Goal: Transaction & Acquisition: Purchase product/service

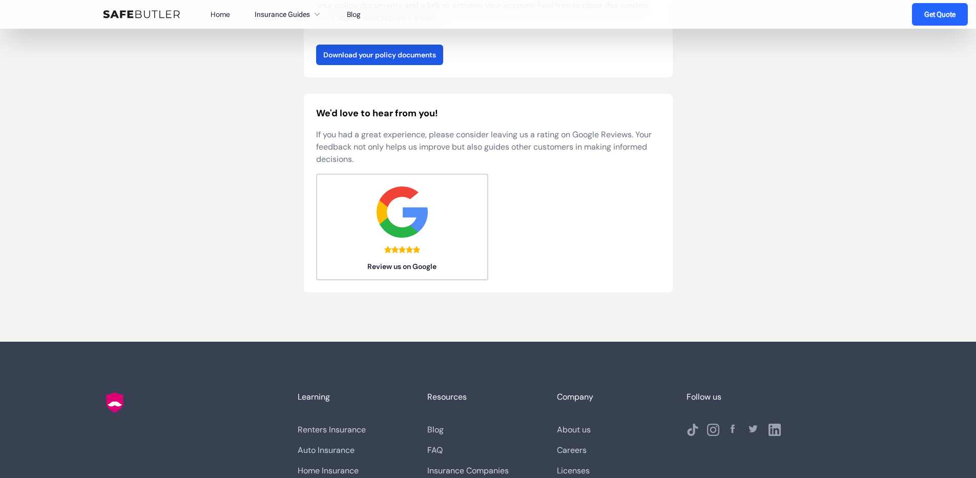
scroll to position [132, 0]
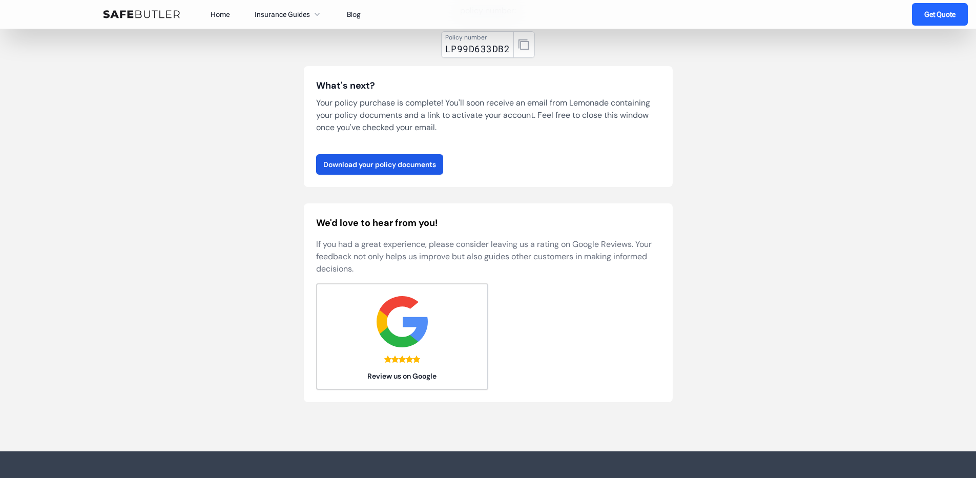
click at [219, 16] on link "Home" at bounding box center [220, 14] width 19 height 9
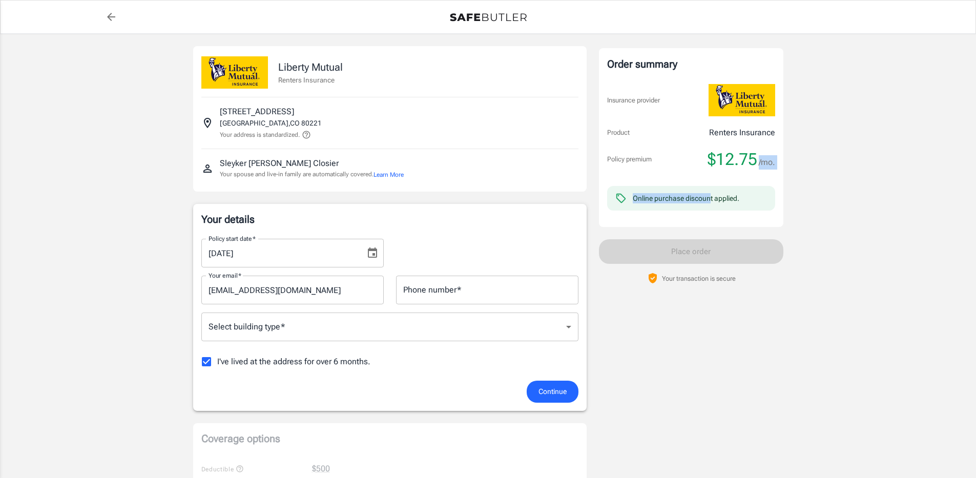
drag, startPoint x: 711, startPoint y: 171, endPoint x: 758, endPoint y: 168, distance: 46.7
click at [758, 168] on div "Order summary Insurance provider Product Renters Insurance Policy premium $12.7…" at bounding box center [691, 137] width 168 height 162
drag, startPoint x: 758, startPoint y: 168, endPoint x: 700, endPoint y: 167, distance: 57.4
click at [700, 167] on div "Order summary Insurance provider Product Renters Insurance Policy premium $12.7…" at bounding box center [691, 137] width 168 height 162
drag, startPoint x: 700, startPoint y: 167, endPoint x: 637, endPoint y: 164, distance: 63.6
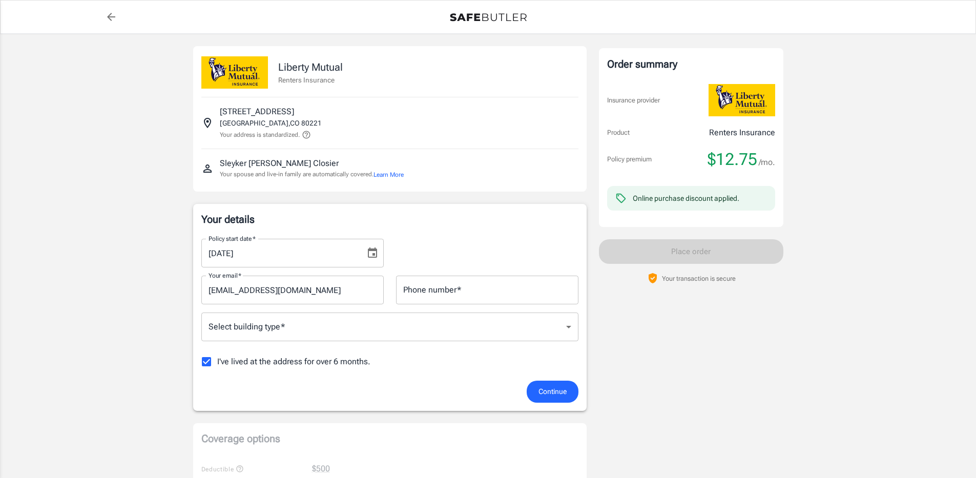
click at [637, 164] on p "Policy premium" at bounding box center [629, 159] width 45 height 10
click at [339, 252] on input "09/06/2025" at bounding box center [279, 253] width 157 height 29
click at [464, 236] on div "Policy start date   * 09/06/2025 Policy start date   *" at bounding box center [390, 249] width 390 height 37
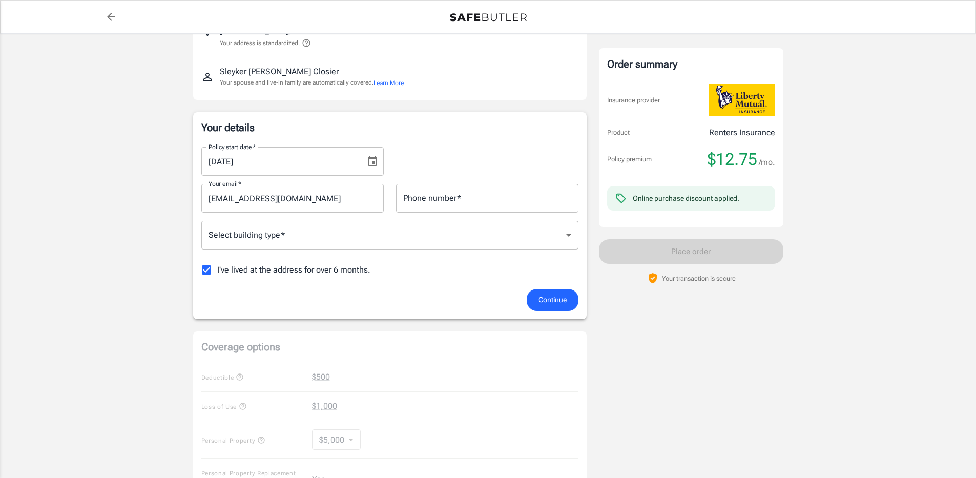
scroll to position [103, 0]
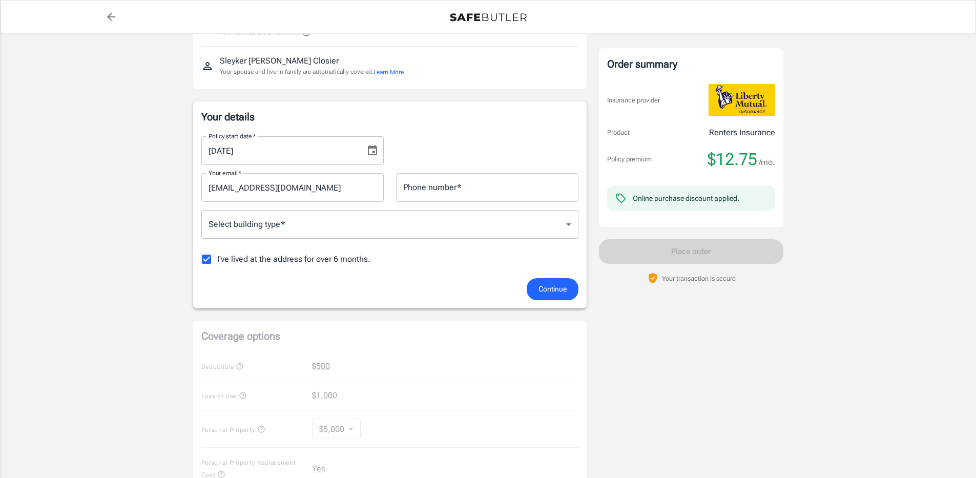
click at [709, 169] on div "Policy premium $12.75 /mo." at bounding box center [691, 159] width 168 height 21
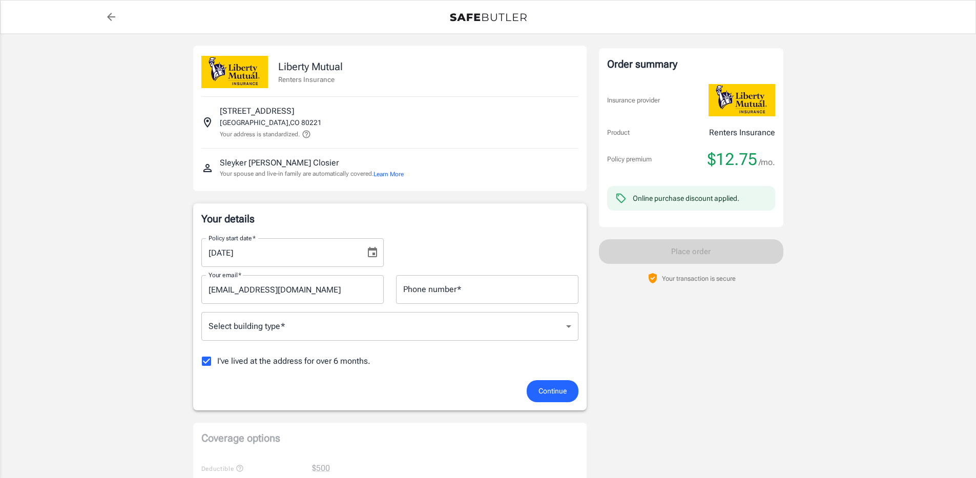
scroll to position [0, 0]
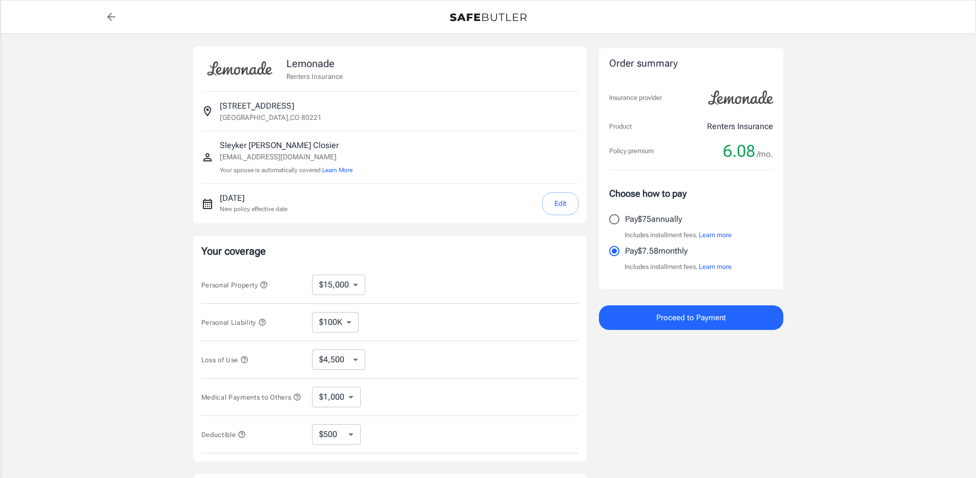
select select "15000"
select select "500"
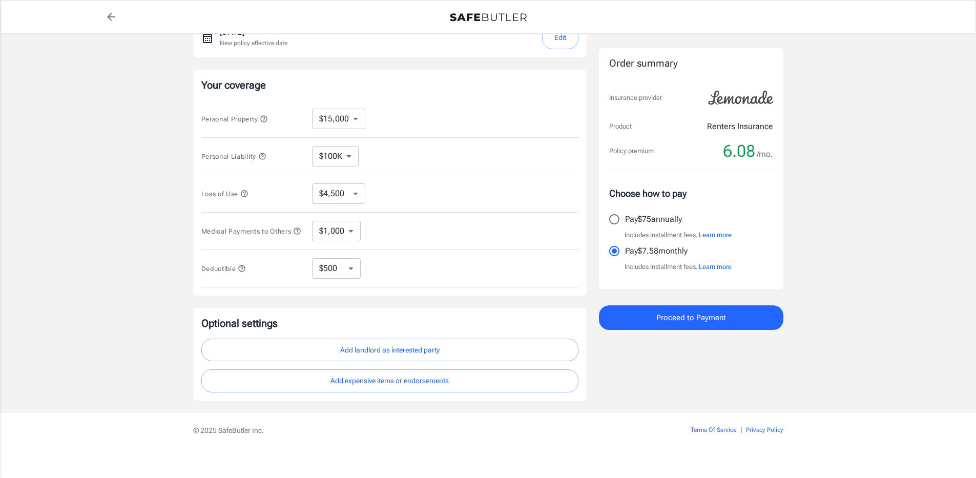
scroll to position [177, 0]
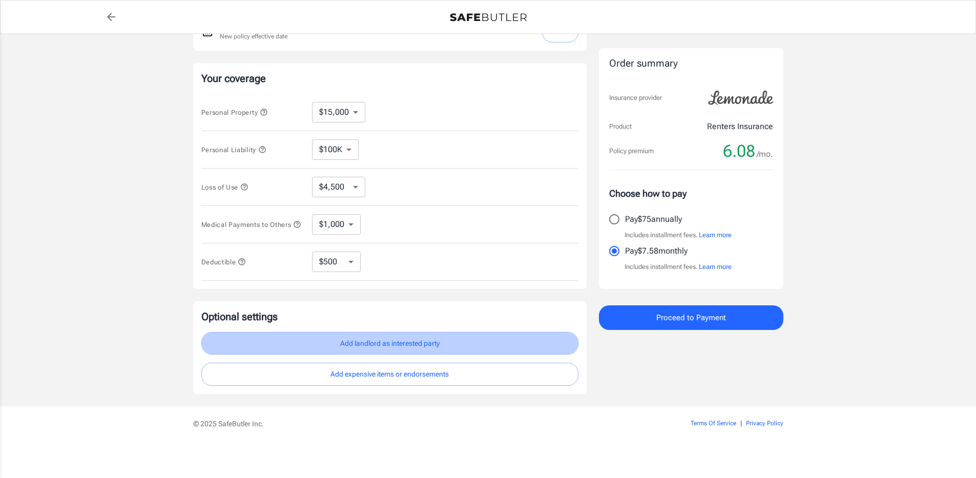
click at [391, 337] on button "Add landlord as interested party" at bounding box center [389, 343] width 377 height 23
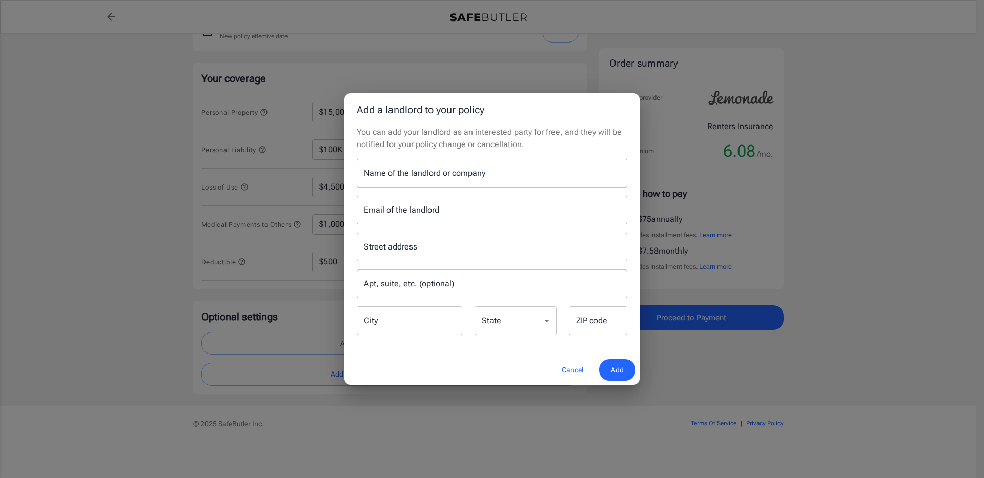
click at [405, 172] on input "Name of the landlord or company" at bounding box center [492, 173] width 271 height 29
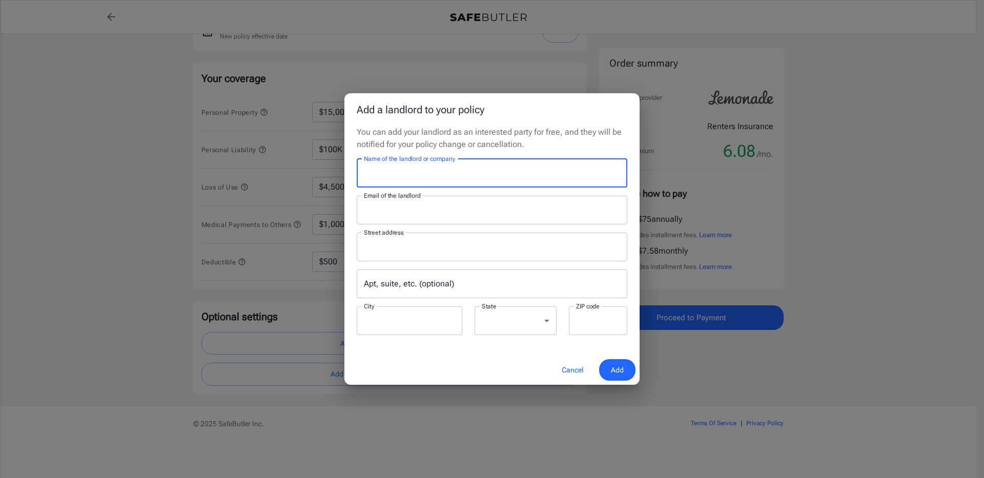
type input "[PERSON_NAME] Apartments"
type input "[PERSON_NAME][EMAIL_ADDRESS][DOMAIN_NAME]"
type input "[STREET_ADDRESS]"
type input "[GEOGRAPHIC_DATA]"
select select "CO"
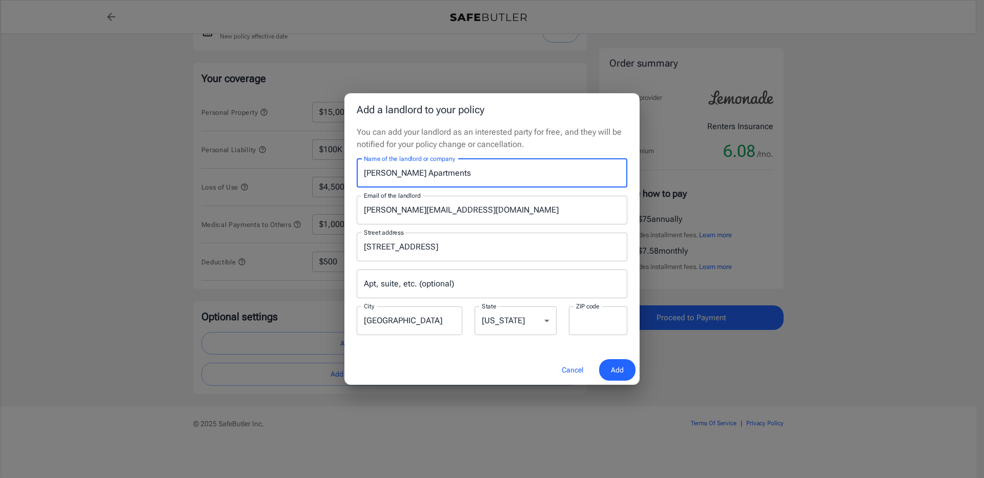
type input "80221"
click at [619, 366] on span "Add" at bounding box center [617, 370] width 13 height 13
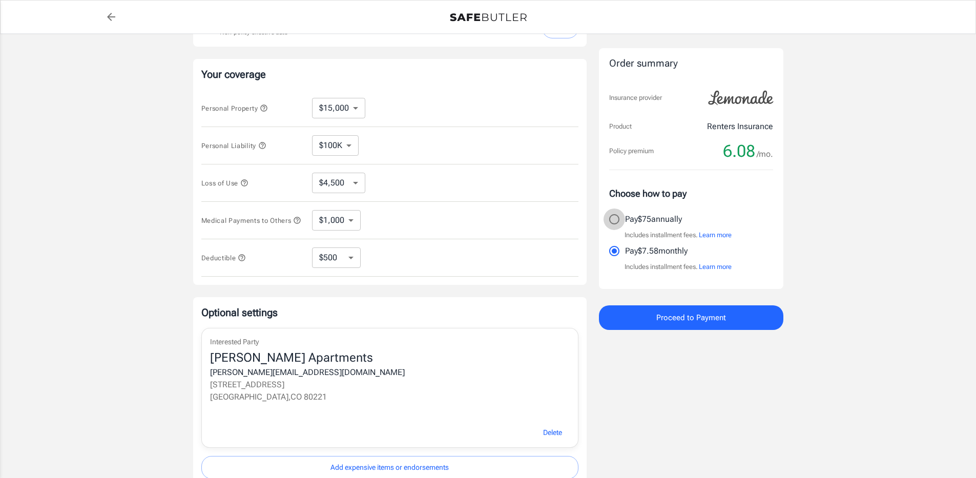
click at [620, 222] on input "Pay $75 annually" at bounding box center [615, 220] width 22 height 22
radio input "true"
click at [663, 309] on button "Proceed to Payment" at bounding box center [691, 318] width 185 height 25
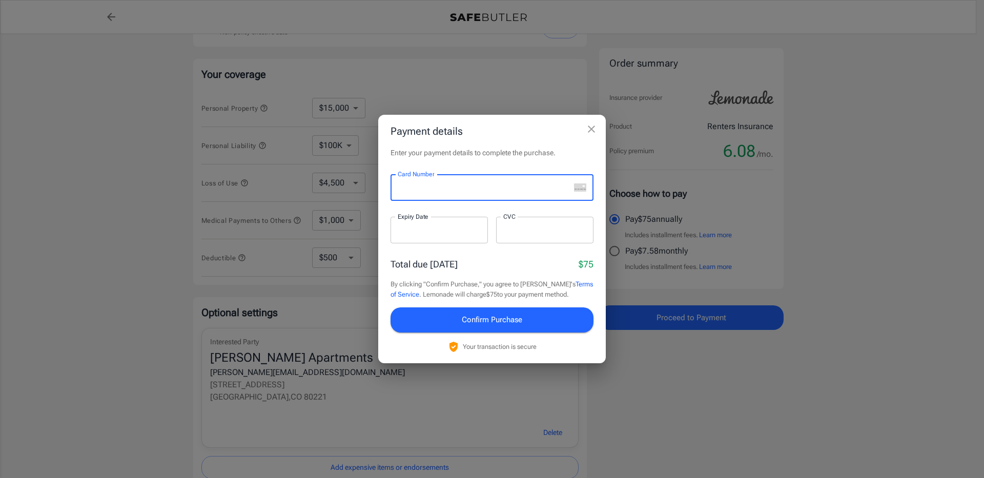
click at [476, 95] on div "Payment details Enter your payment details to complete the purchase. Card Numbe…" at bounding box center [492, 239] width 984 height 478
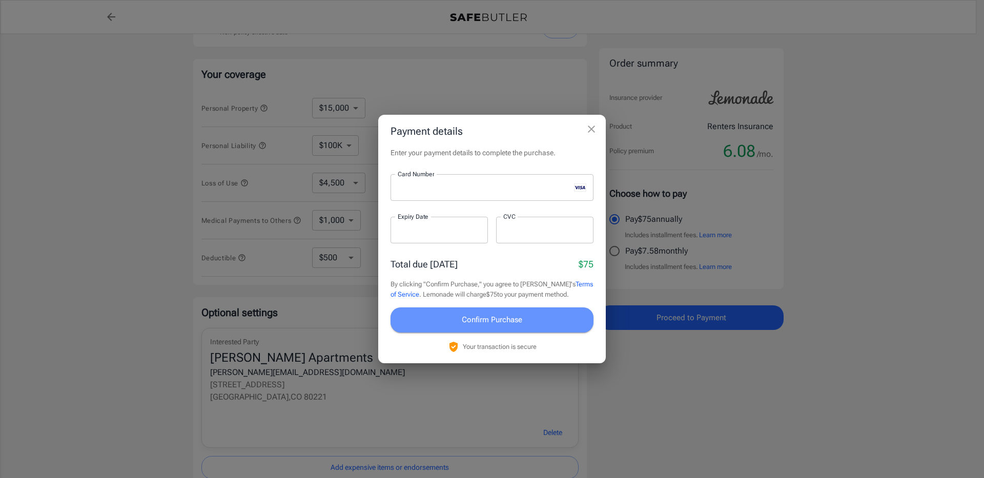
click at [479, 325] on span "Confirm Purchase" at bounding box center [492, 319] width 60 height 13
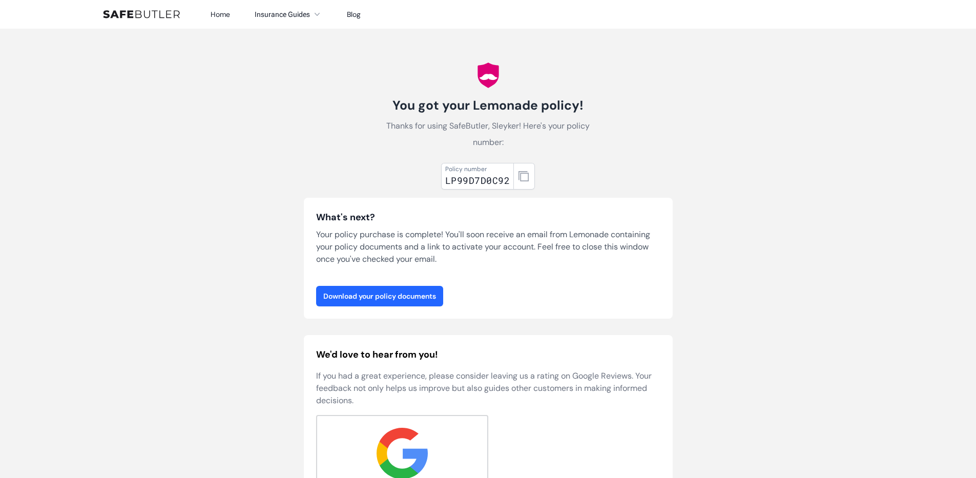
click at [368, 295] on link "Download your policy documents" at bounding box center [379, 296] width 127 height 21
